Goal: Transaction & Acquisition: Purchase product/service

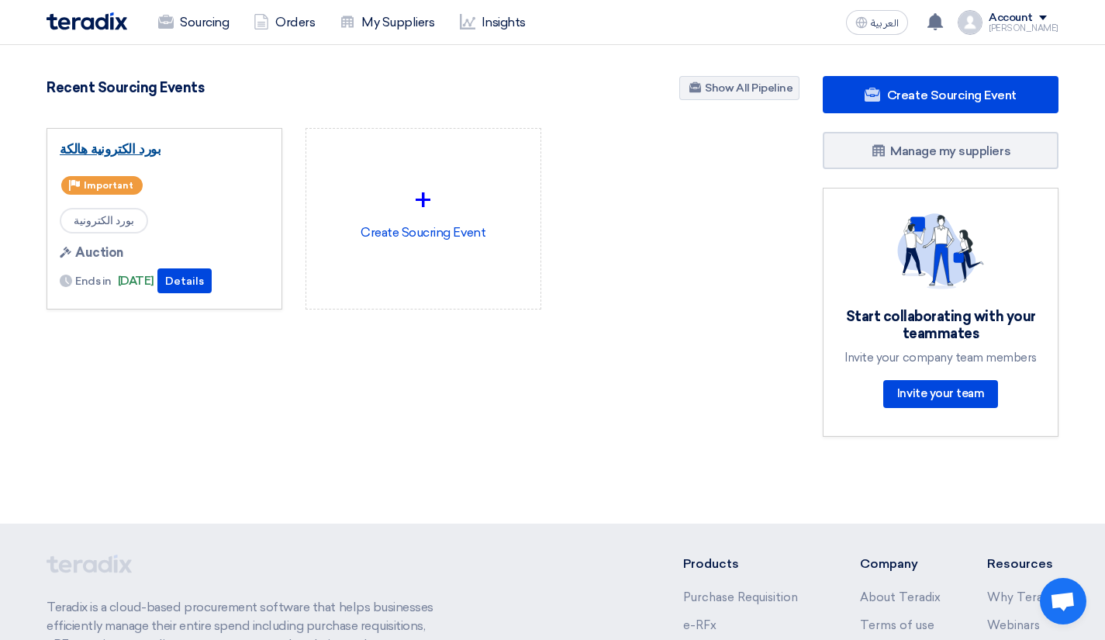
click at [133, 147] on link "بورد الكترونية هالكة" at bounding box center [164, 149] width 209 height 16
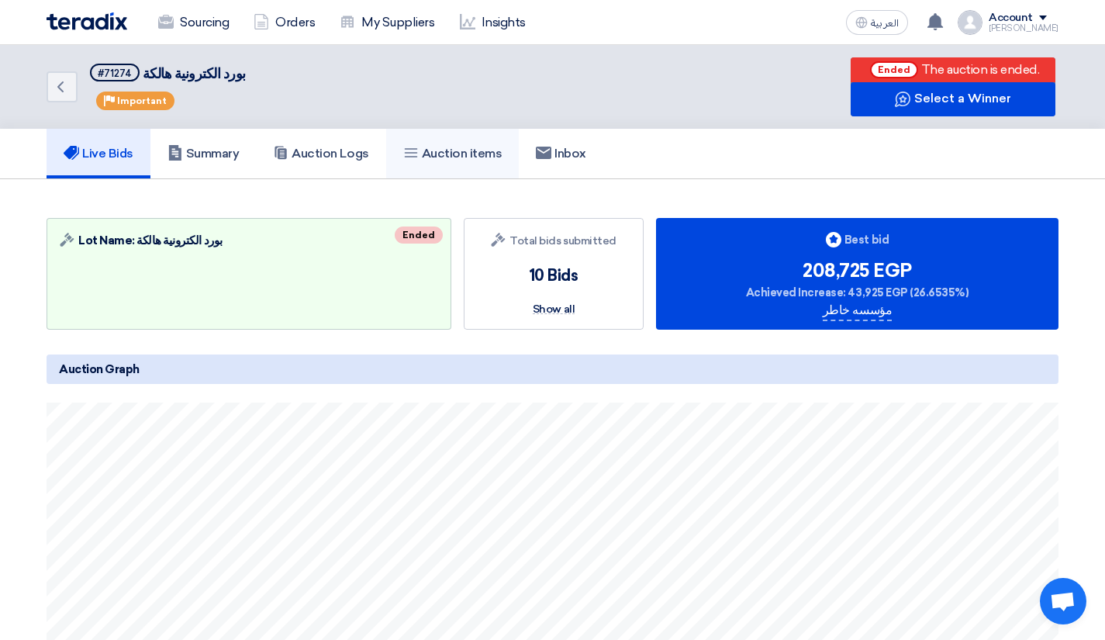
click at [483, 169] on link "Auction items" at bounding box center [452, 154] width 133 height 50
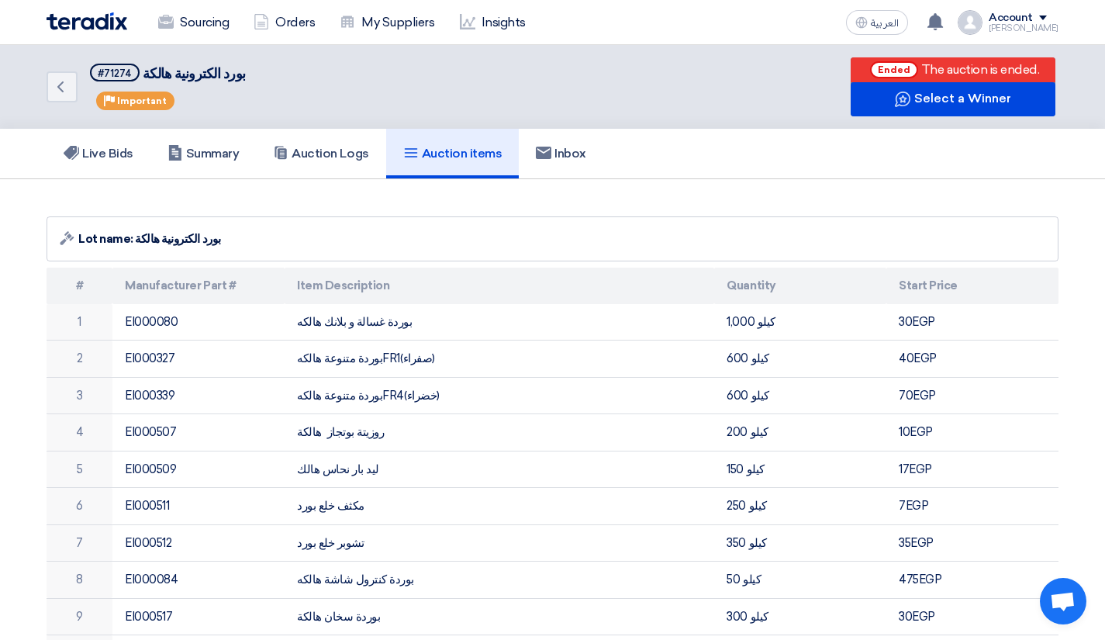
click at [899, 23] on span "العربية" at bounding box center [885, 23] width 28 height 11
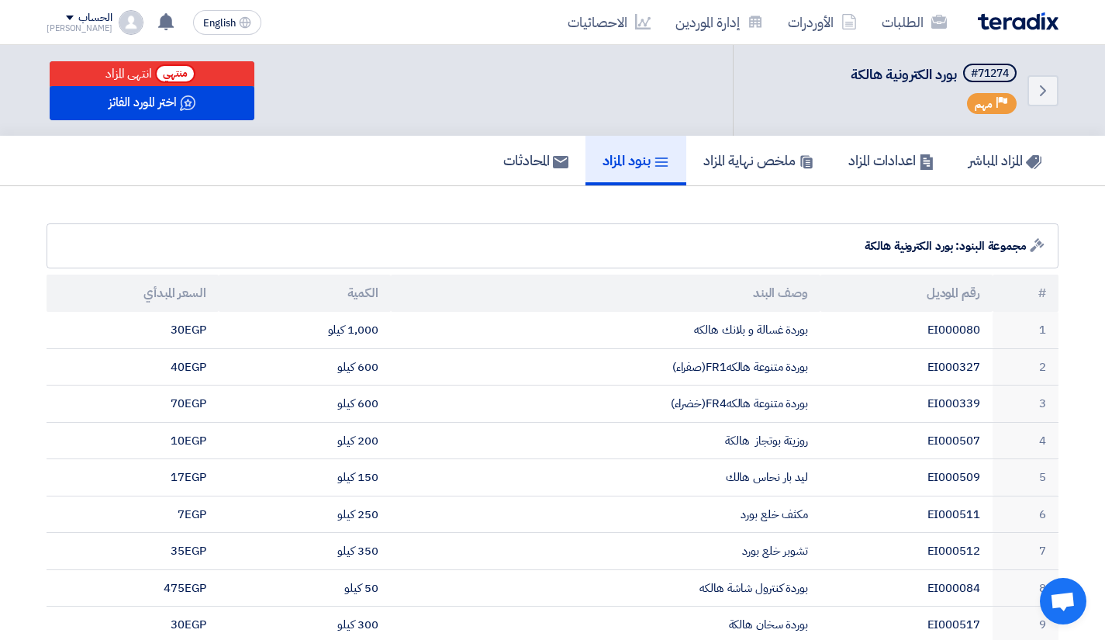
click at [544, 233] on div "Auction Lot مجموعة البنود: بورد الكترونية هالكة" at bounding box center [553, 245] width 1012 height 45
click at [745, 177] on link "ملخص نهاية المزاد" at bounding box center [758, 161] width 145 height 50
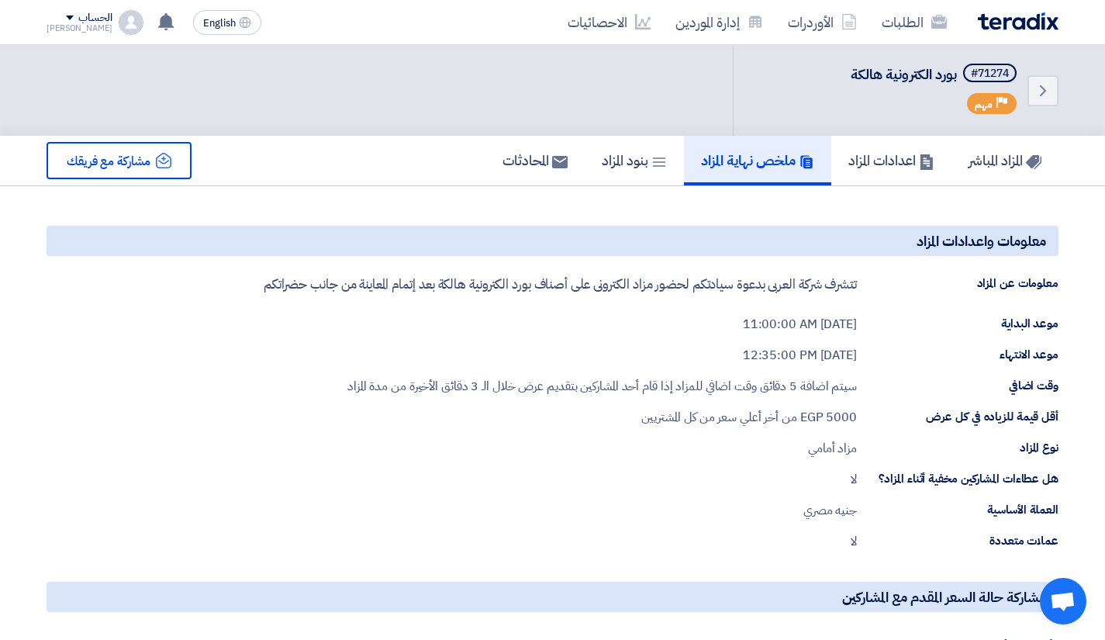
click at [171, 380] on div "وقت اضافي سيتم اضافة 5 دقائق وقت اضافي للمزاد إذا قام أحد المشاركين بتقديم عرض …" at bounding box center [553, 386] width 1012 height 19
click at [914, 75] on span "بورد الكترونية هالكة" at bounding box center [904, 74] width 106 height 21
click at [989, 68] on div "#71274" at bounding box center [990, 73] width 38 height 11
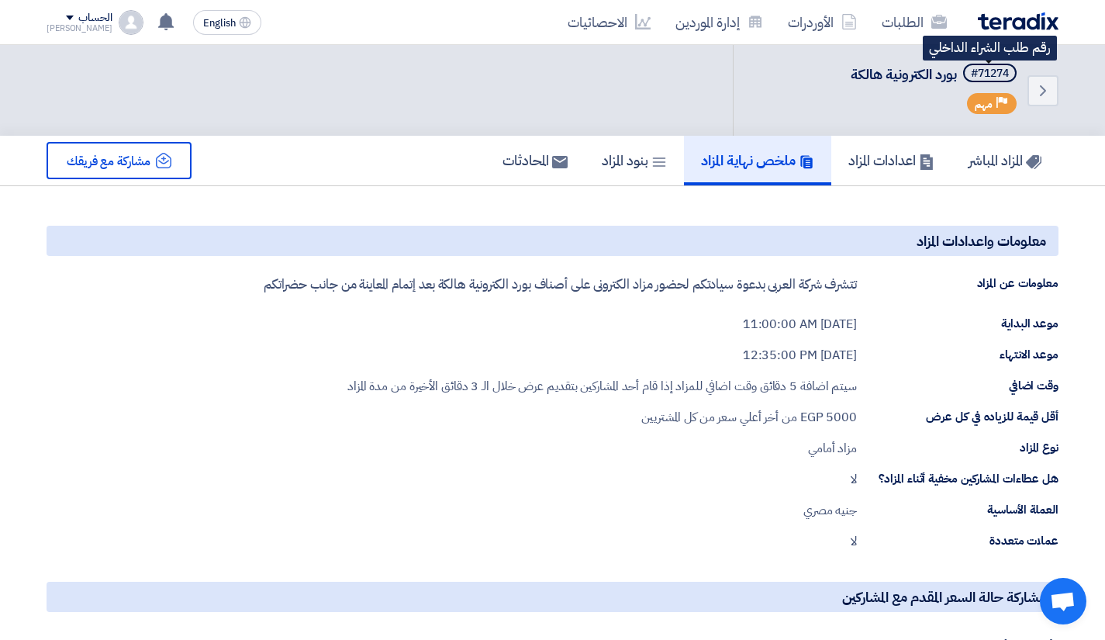
click at [989, 68] on div "#71274" at bounding box center [990, 73] width 38 height 11
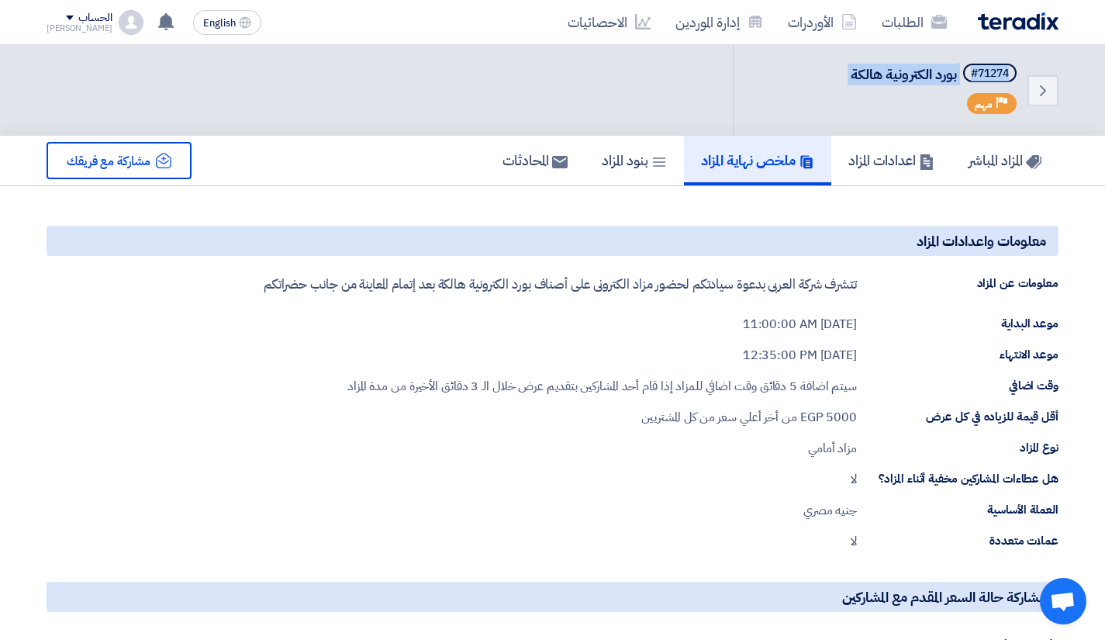
drag, startPoint x: 989, startPoint y: 67, endPoint x: 866, endPoint y: 64, distance: 123.4
click at [866, 64] on h5 "#71274 بورد الكترونية هالكة" at bounding box center [935, 75] width 169 height 22
copy div "#71274 بورد الكترونية هالكة"
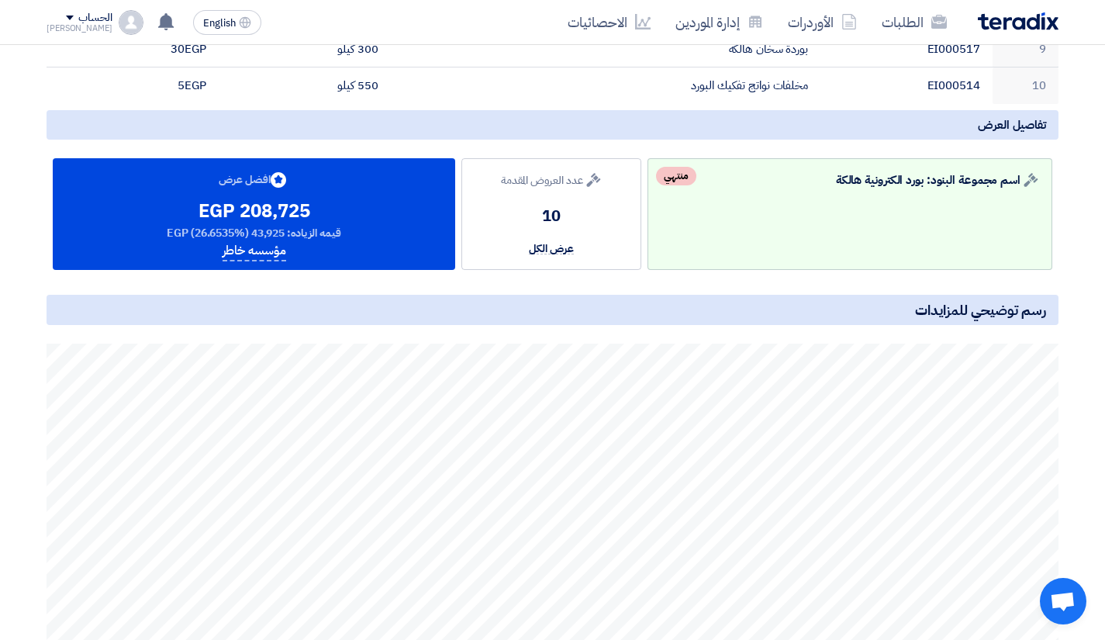
scroll to position [1751, 0]
